Goal: Information Seeking & Learning: Check status

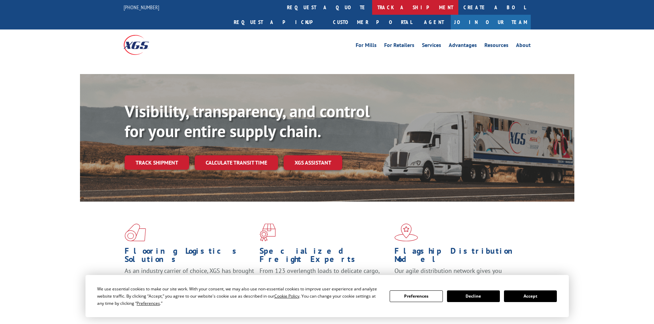
click at [372, 6] on link "track a shipment" at bounding box center [415, 7] width 86 height 15
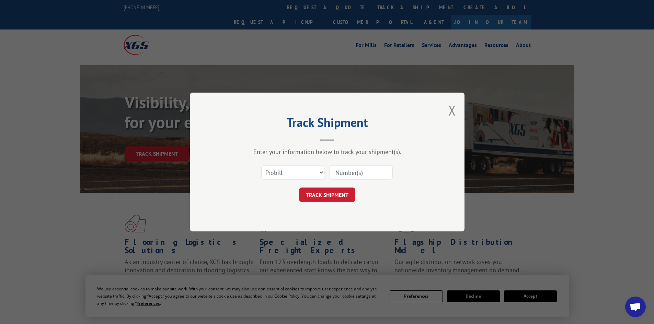
click at [288, 176] on select "Select category... Probill BOL PO" at bounding box center [292, 172] width 63 height 14
select select "bol"
click at [261, 165] on select "Select category... Probill BOL PO" at bounding box center [292, 172] width 63 height 14
click at [360, 176] on input at bounding box center [361, 172] width 63 height 14
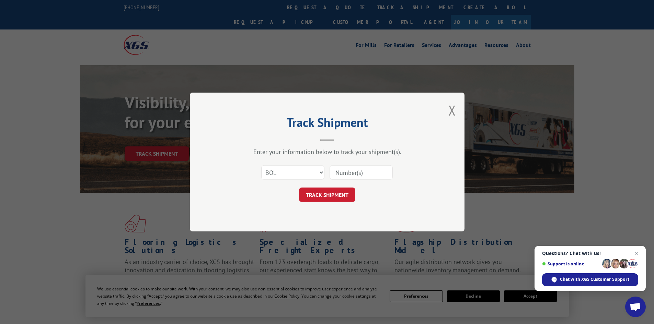
paste input "5235682"
type input "5235682"
click at [317, 198] on button "TRACK SHIPMENT" at bounding box center [327, 195] width 56 height 14
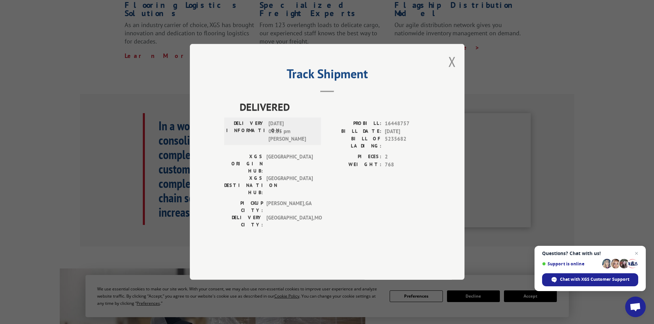
scroll to position [284, 0]
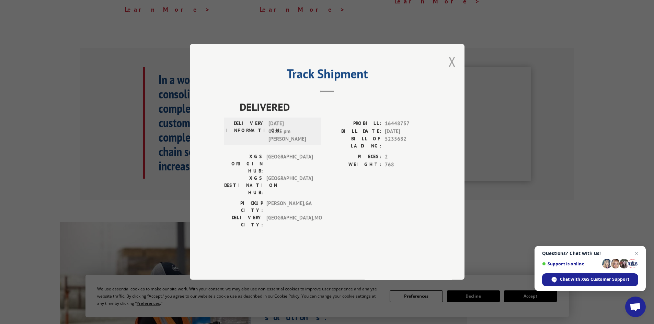
click at [450, 71] on button "Close modal" at bounding box center [452, 62] width 8 height 18
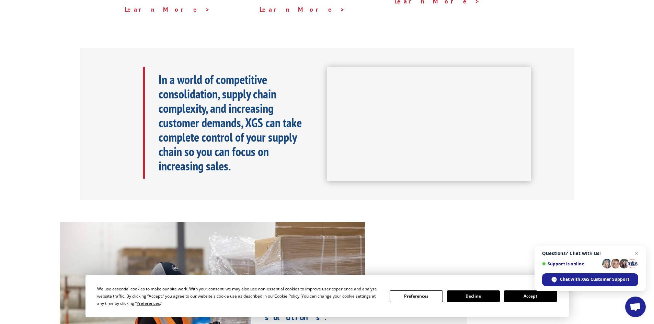
scroll to position [0, 0]
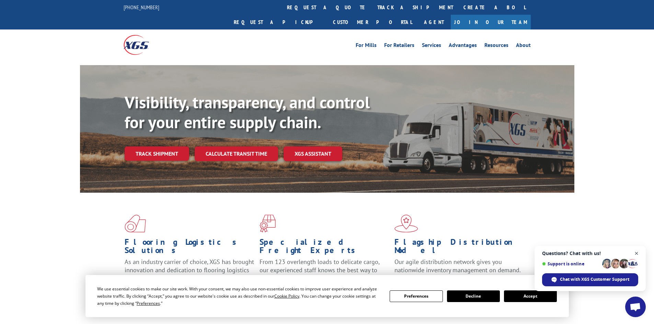
click at [635, 253] on span "Close chat" at bounding box center [636, 254] width 9 height 9
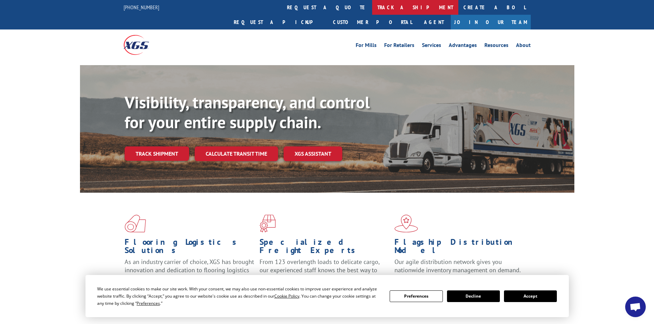
click at [372, 6] on link "track a shipment" at bounding box center [415, 7] width 86 height 15
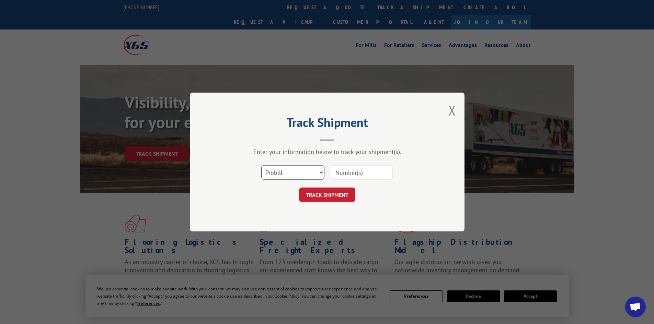
click at [283, 173] on select "Select category... Probill BOL PO" at bounding box center [292, 172] width 63 height 14
click at [261, 165] on select "Select category... Probill BOL PO" at bounding box center [292, 172] width 63 height 14
click at [351, 174] on input at bounding box center [361, 172] width 63 height 14
paste input "5235682"
type input "5235682"
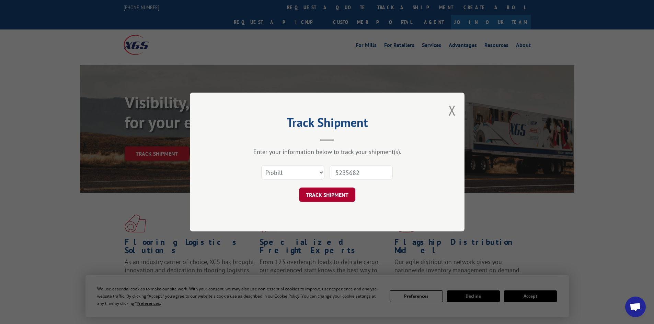
click at [322, 198] on button "TRACK SHIPMENT" at bounding box center [327, 195] width 56 height 14
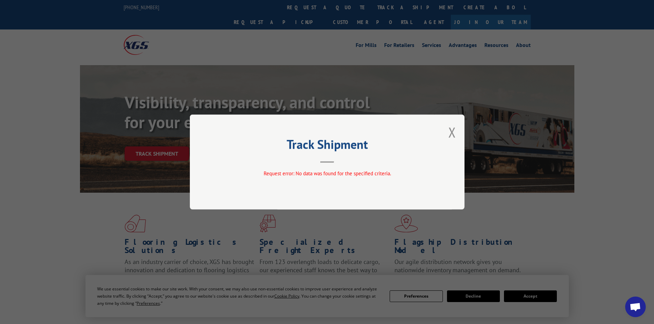
click at [452, 130] on button "Close modal" at bounding box center [452, 132] width 8 height 18
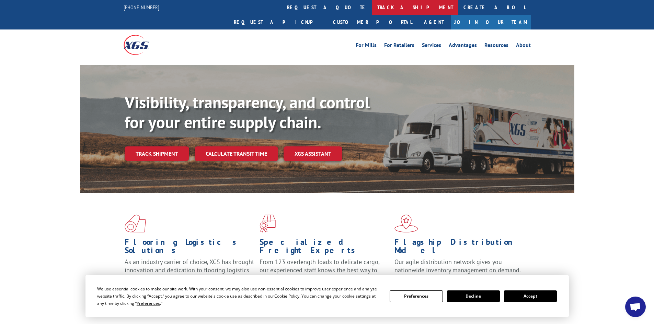
click at [372, 8] on link "track a shipment" at bounding box center [415, 7] width 86 height 15
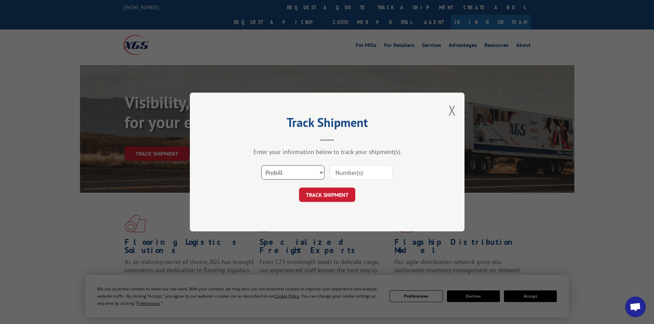
drag, startPoint x: 278, startPoint y: 169, endPoint x: 278, endPoint y: 173, distance: 4.1
click at [278, 172] on select "Select category... Probill BOL PO" at bounding box center [292, 172] width 63 height 14
select select "bol"
click at [261, 165] on select "Select category... Probill BOL PO" at bounding box center [292, 172] width 63 height 14
click at [343, 173] on input at bounding box center [361, 172] width 63 height 14
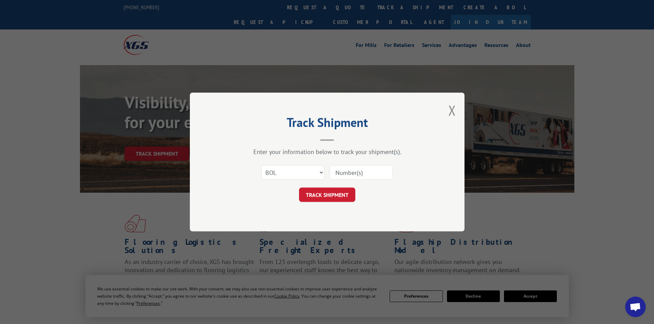
paste input "6021899"
type input "6021899"
click at [311, 194] on button "TRACK SHIPMENT" at bounding box center [327, 195] width 56 height 14
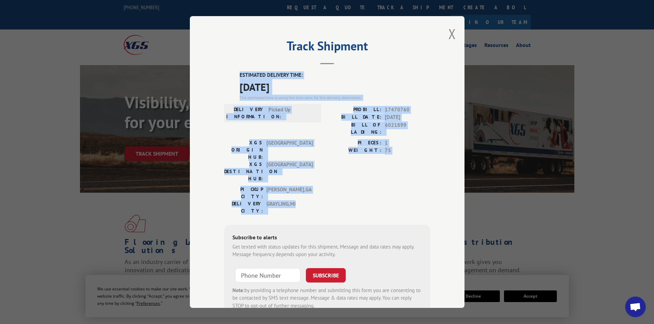
drag, startPoint x: 280, startPoint y: 77, endPoint x: 306, endPoint y: 170, distance: 96.5
click at [306, 170] on div "ESTIMATED DELIVERY TIME: [DATE] The estimated time is using the time zone for t…" at bounding box center [327, 194] width 206 height 247
copy div "ESTIMATED DELIVERY TIME: [DATE] The estimated time is using the time zone for t…"
